Goal: Transaction & Acquisition: Purchase product/service

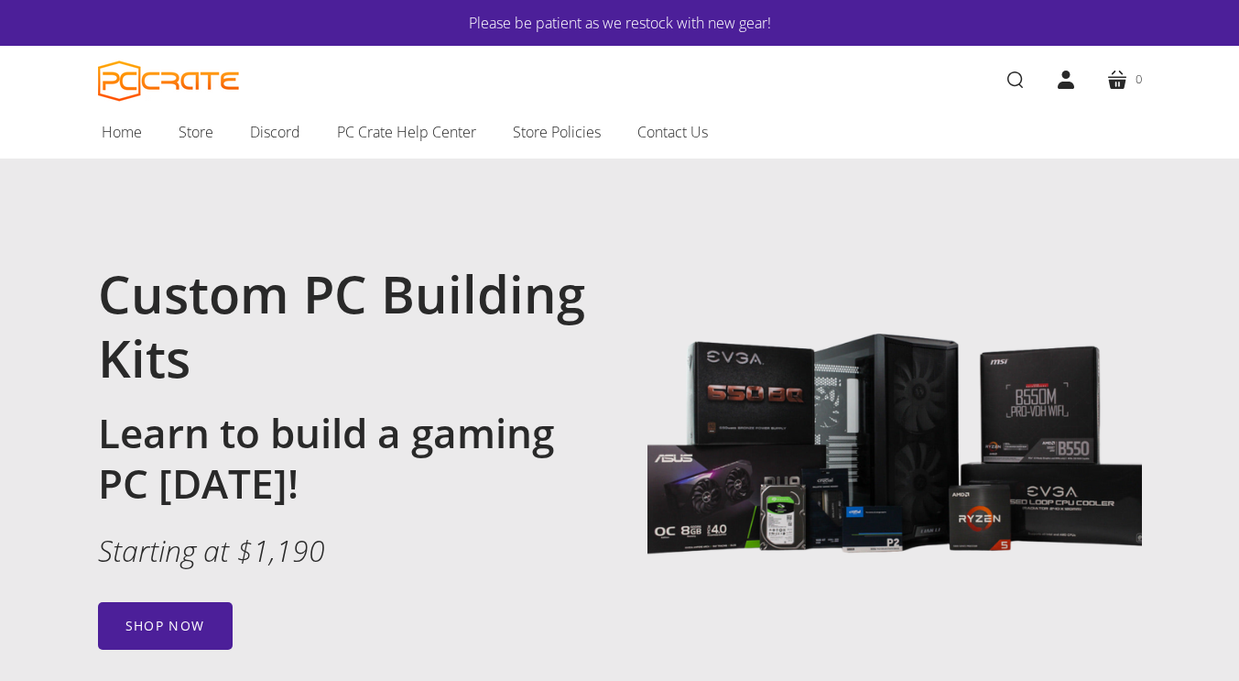
click at [208, 578] on div "Custom PC Building Kits Learn to build a gaming PC today! Starting at $1,190 Sh…" at bounding box center [359, 455] width 522 height 388
click at [207, 619] on link "Shop now" at bounding box center [165, 626] width 135 height 48
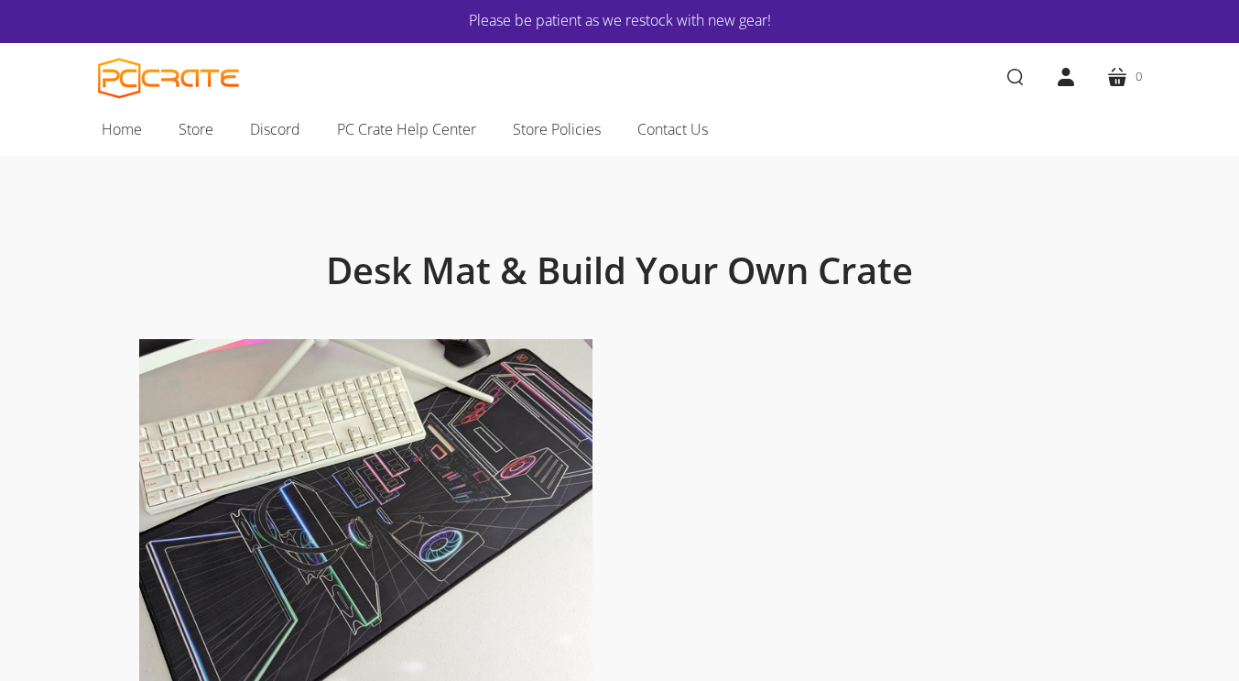
scroll to position [5, 0]
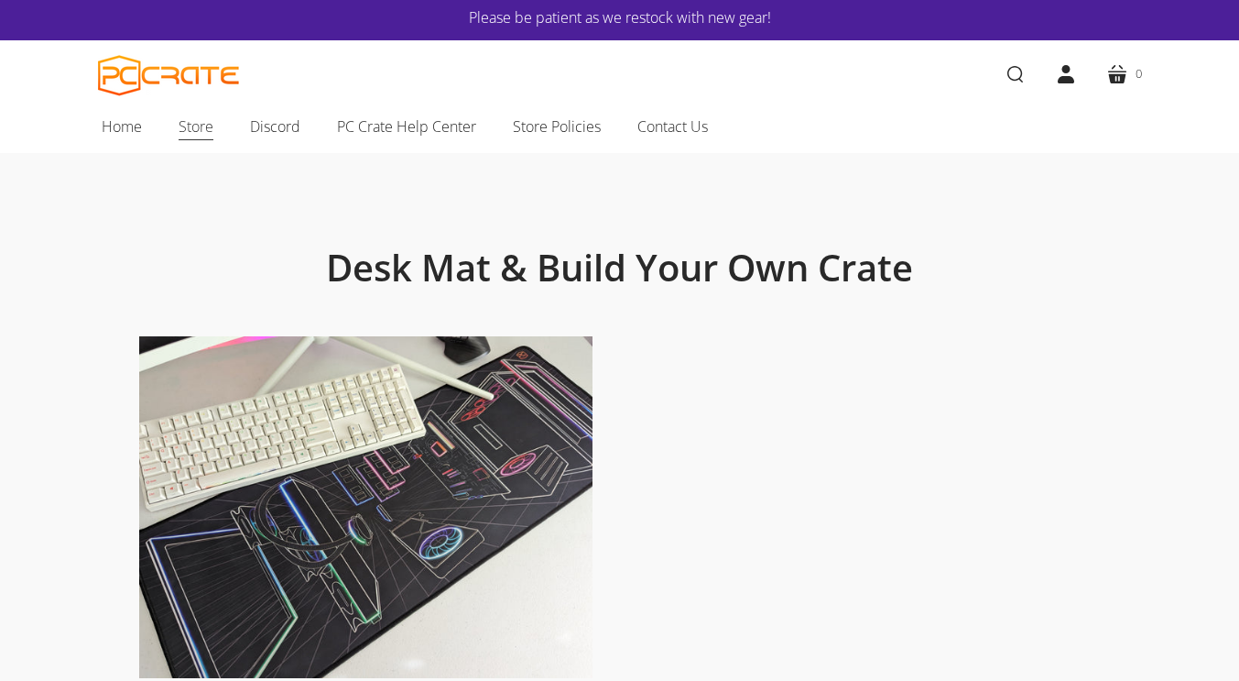
click at [215, 134] on link "Store" at bounding box center [195, 126] width 71 height 38
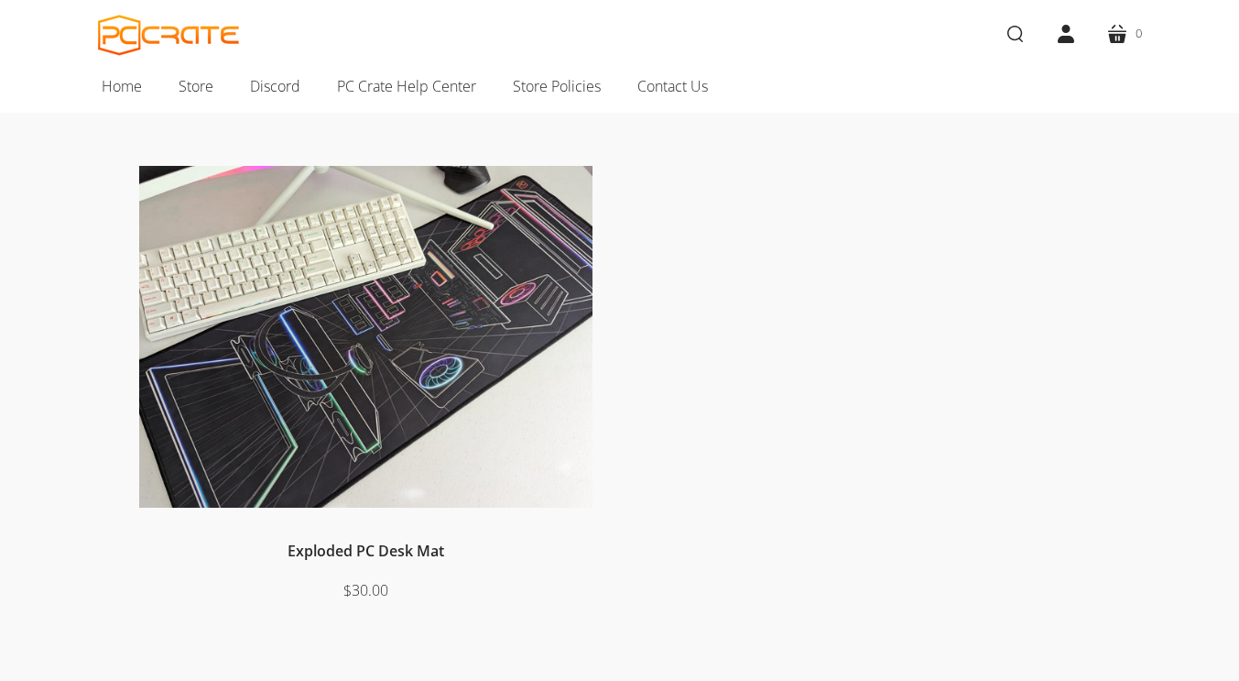
scroll to position [154, 0]
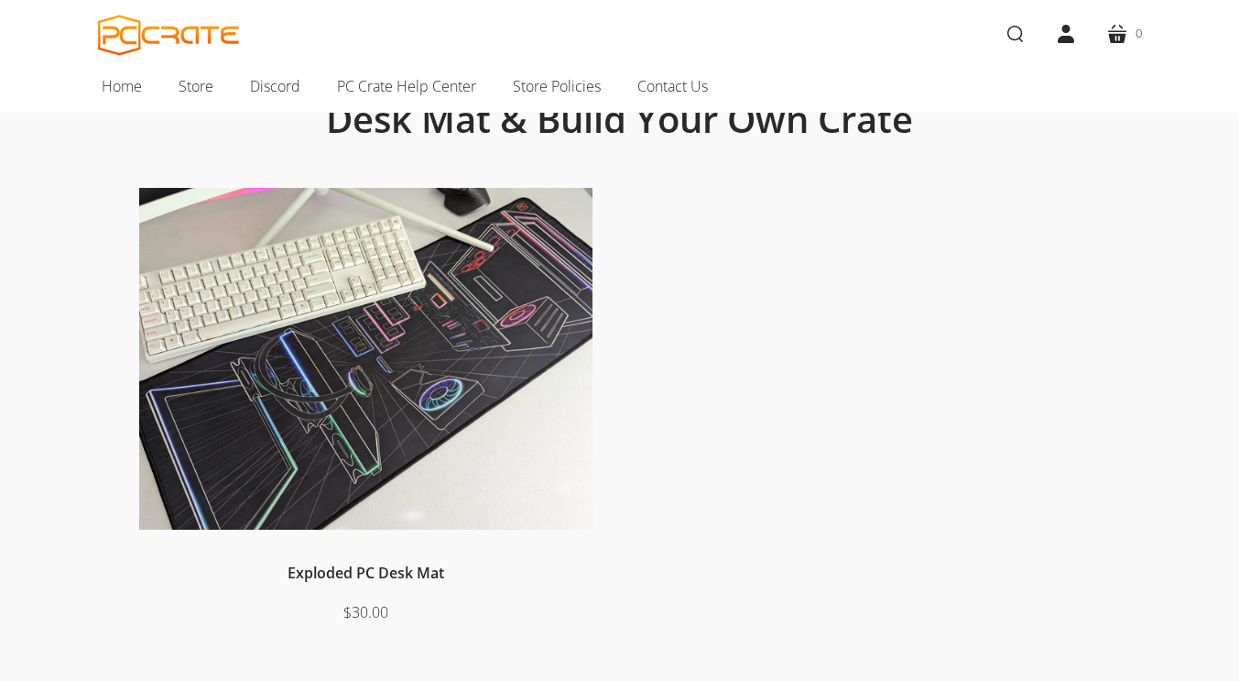
click at [384, 318] on img at bounding box center [365, 359] width 453 height 342
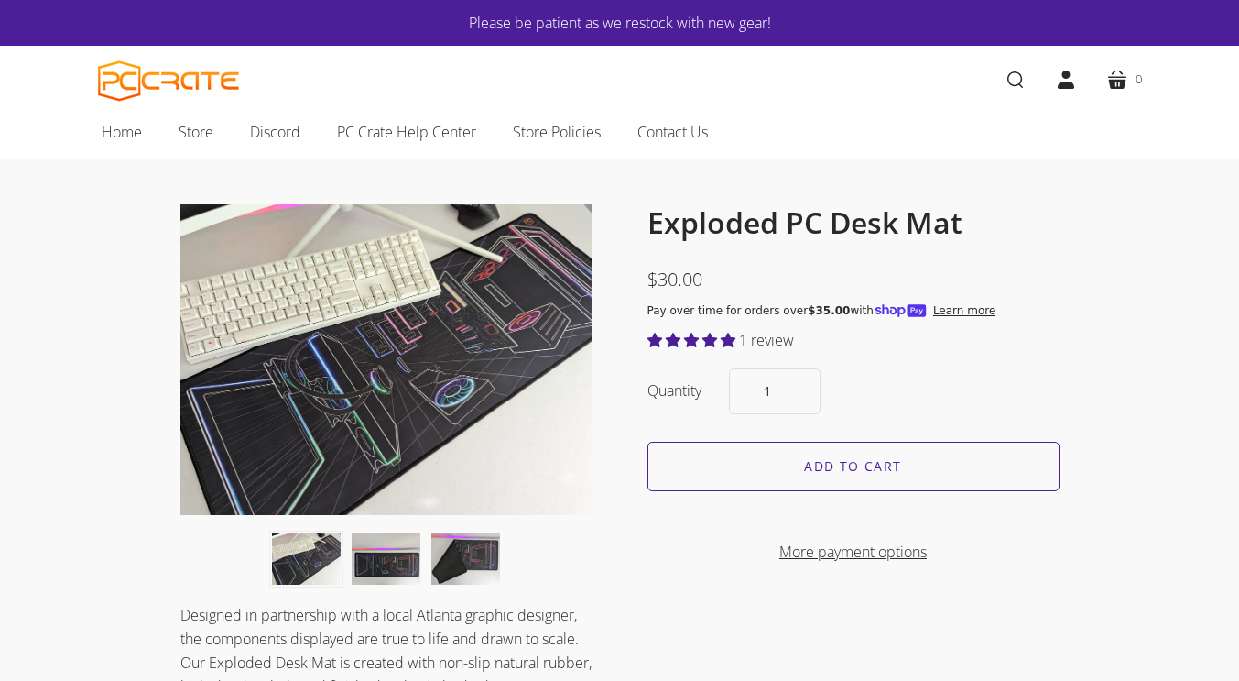
click at [302, 545] on button "Desk mat on desk with keyboard, monitor, and mouse. thumbnail" at bounding box center [306, 558] width 69 height 51
click at [379, 563] on button "Desk mat with exploded PC art thumbnail" at bounding box center [386, 558] width 69 height 51
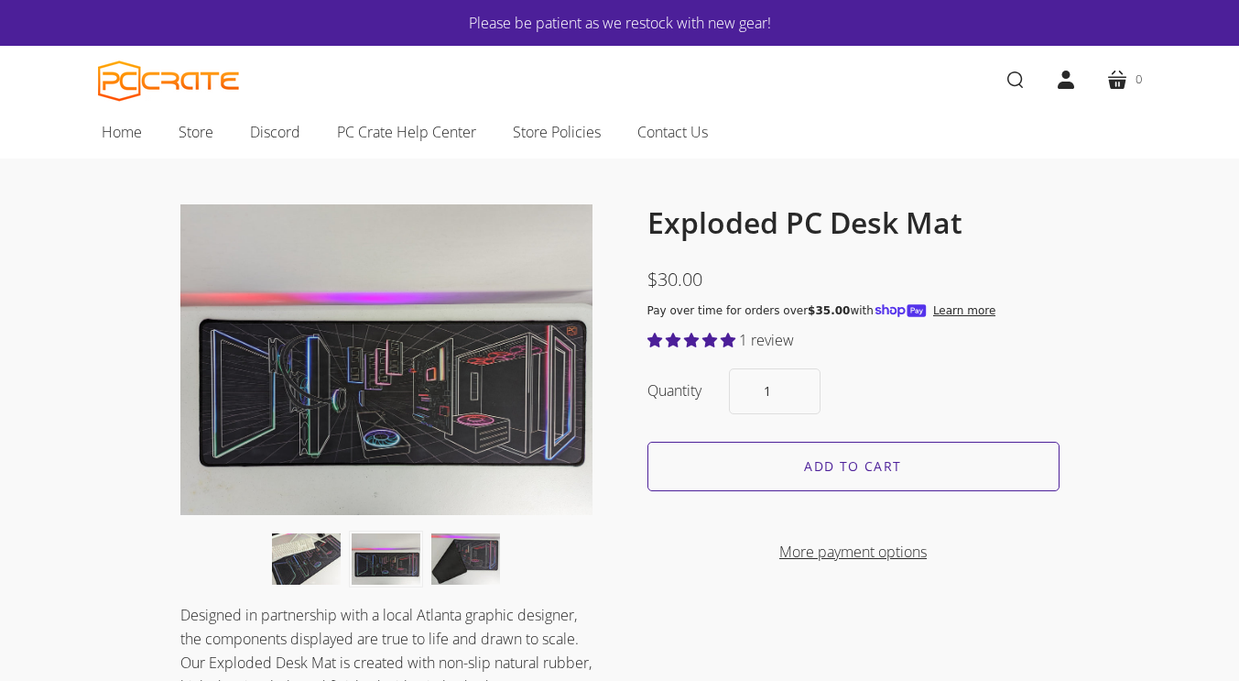
click at [456, 562] on button "Image of folded desk mat thumbnail" at bounding box center [465, 558] width 69 height 51
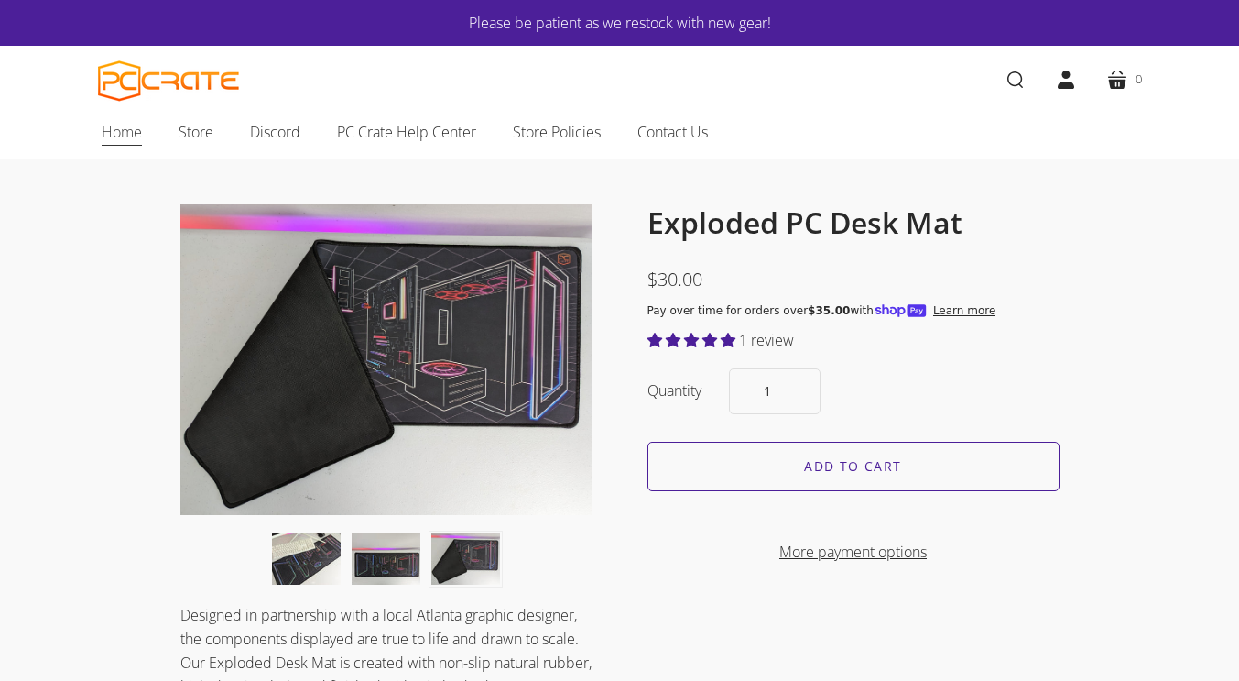
click at [120, 136] on span "Home" at bounding box center [122, 132] width 40 height 24
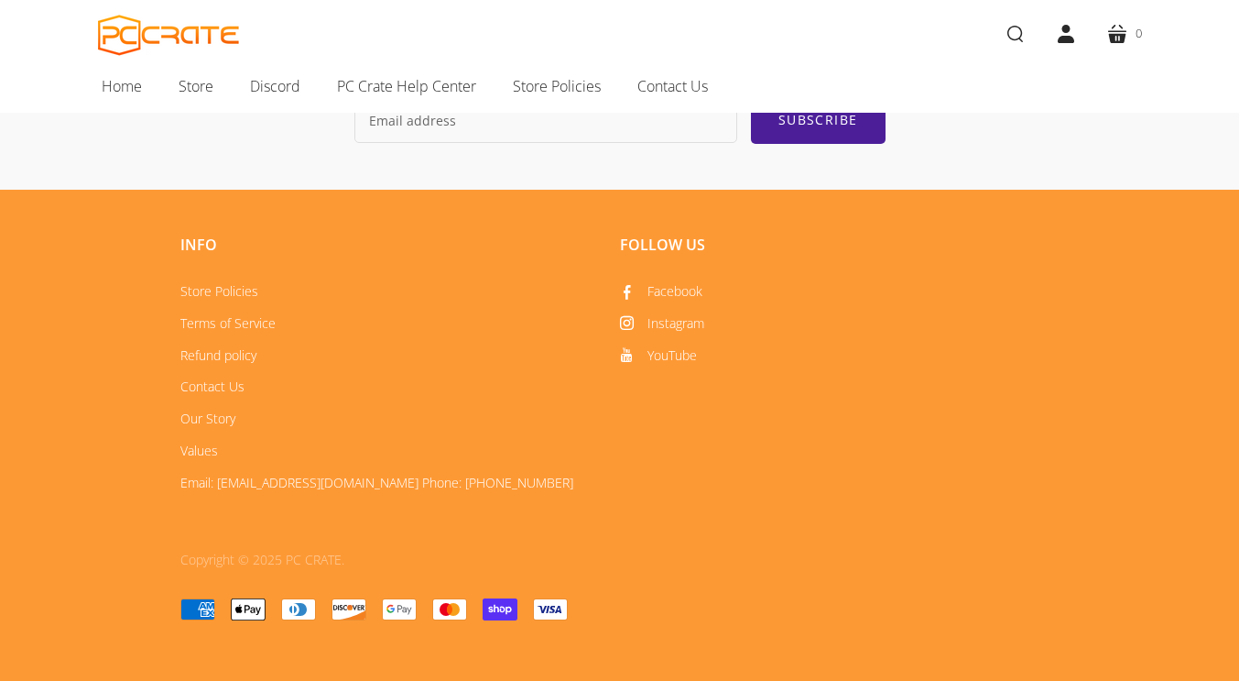
scroll to position [2915, 0]
click at [425, 93] on span "PC Crate Help Center" at bounding box center [406, 86] width 139 height 24
